Goal: Information Seeking & Learning: Stay updated

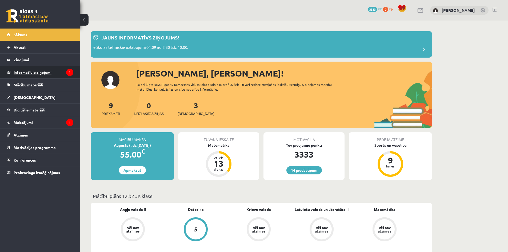
click at [41, 70] on legend "Informatīvie ziņojumi 1" at bounding box center [44, 72] width 60 height 12
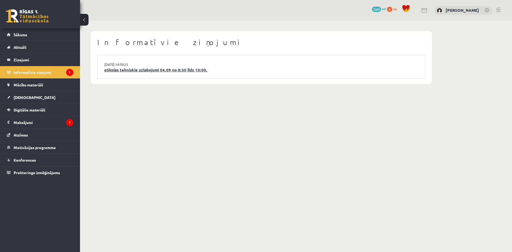
click at [152, 71] on link "eSkolas tehniskie uzlabojumi 04.09 no 8:30 līdz 10:00." at bounding box center [261, 70] width 314 height 6
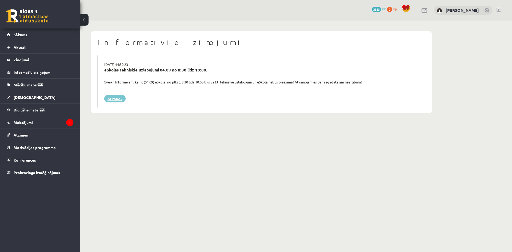
click at [116, 100] on link "Atpakaļ" at bounding box center [114, 98] width 21 height 7
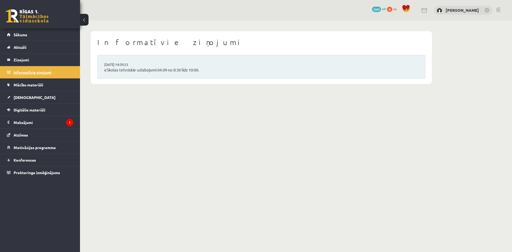
click at [45, 73] on legend "Informatīvie ziņojumi 0" at bounding box center [44, 72] width 60 height 12
click at [24, 61] on legend "Ziņojumi 0" at bounding box center [44, 60] width 60 height 12
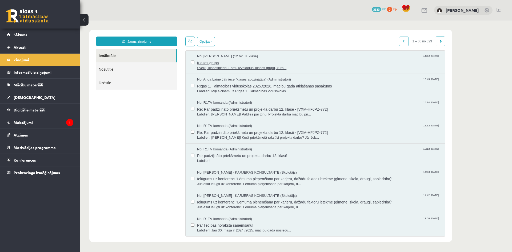
click at [259, 68] on span "Sveiki, klasesbiedri! Esmu izveidojusi klases grupu, kurā..." at bounding box center [318, 68] width 243 height 5
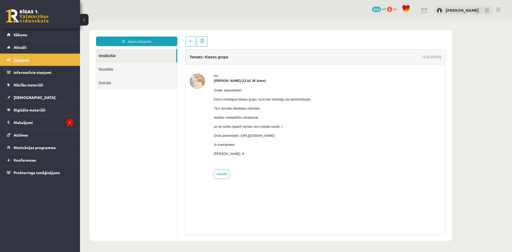
click at [27, 59] on legend "Ziņojumi 0" at bounding box center [44, 60] width 60 height 12
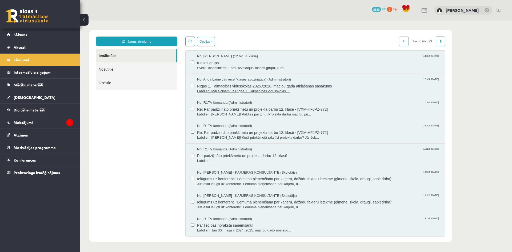
click at [245, 86] on span "Rīgas 1. Tālmācības vidusskolas 2025./2026. mācību gada atklāšanas pasākums" at bounding box center [318, 85] width 243 height 7
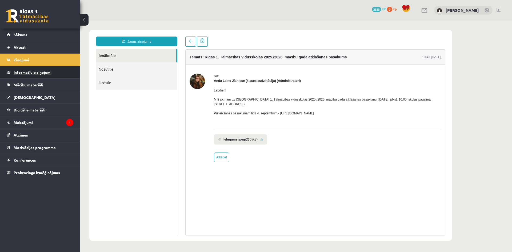
click at [25, 72] on legend "Informatīvie ziņojumi 0" at bounding box center [44, 72] width 60 height 12
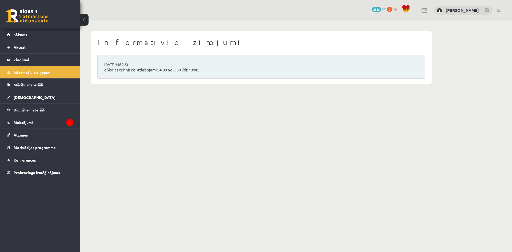
click at [125, 70] on link "eSkolas tehniskie uzlabojumi 04.09 no 8:30 līdz 10:00." at bounding box center [261, 70] width 314 height 6
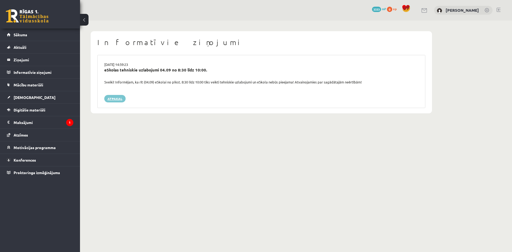
click at [119, 99] on link "Atpakaļ" at bounding box center [114, 98] width 21 height 7
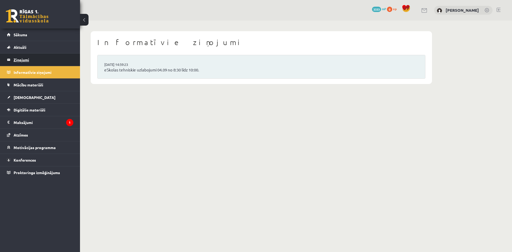
click at [24, 59] on legend "Ziņojumi 0" at bounding box center [44, 60] width 60 height 12
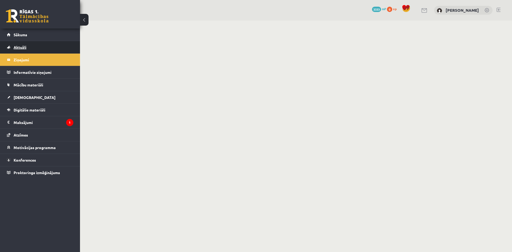
click at [22, 47] on span "Aktuāli" at bounding box center [20, 47] width 13 height 5
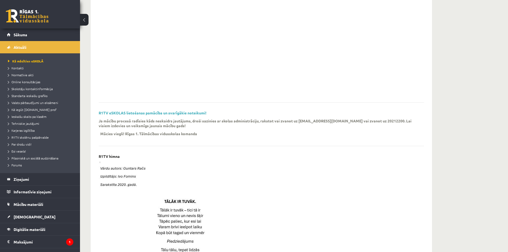
scroll to position [27, 0]
